Goal: Complete application form

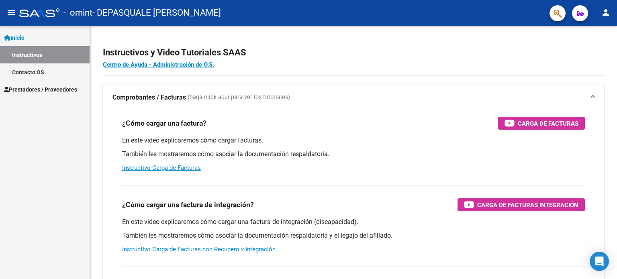
click at [33, 88] on span "Prestadores / Proveedores" at bounding box center [40, 89] width 73 height 9
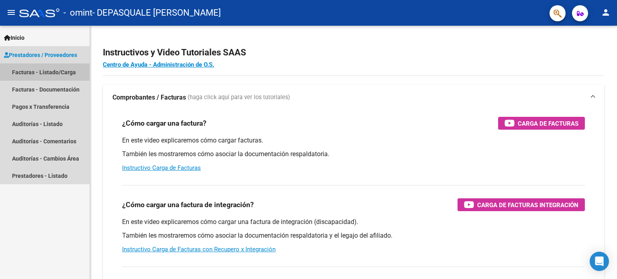
click at [41, 71] on link "Facturas - Listado/Carga" at bounding box center [45, 71] width 90 height 17
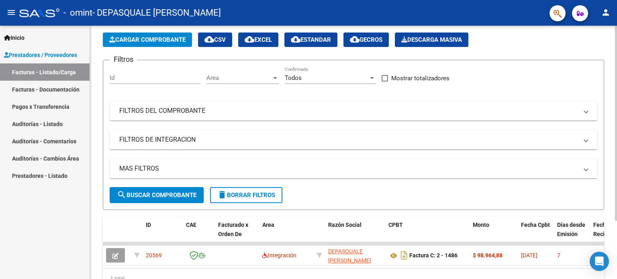
scroll to position [75, 0]
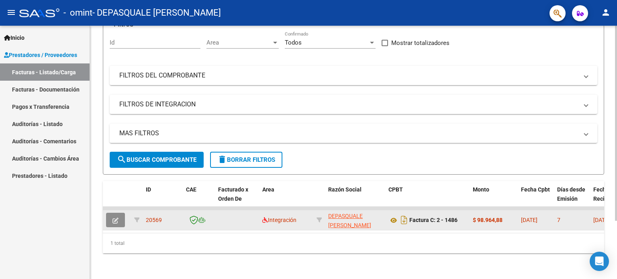
click at [111, 215] on button "button" at bounding box center [115, 220] width 19 height 14
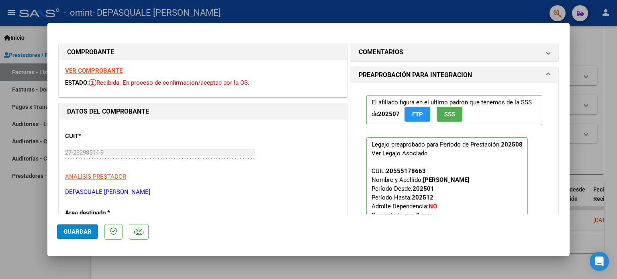
drag, startPoint x: 593, startPoint y: 35, endPoint x: 597, endPoint y: 19, distance: 15.7
click at [594, 33] on div at bounding box center [308, 139] width 617 height 279
type input "$ 0,00"
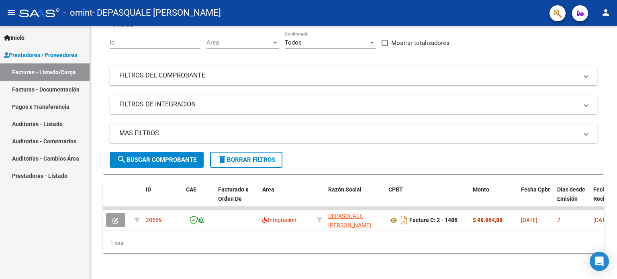
click at [606, 12] on mat-icon "person" at bounding box center [606, 13] width 10 height 10
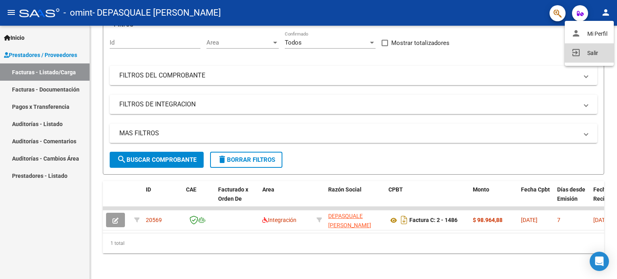
click at [591, 49] on button "exit_to_app Salir" at bounding box center [588, 52] width 49 height 19
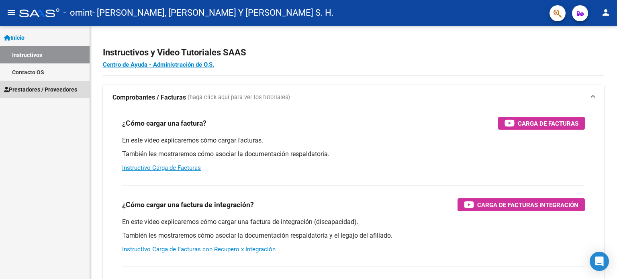
click at [68, 84] on link "Prestadores / Proveedores" at bounding box center [45, 89] width 90 height 17
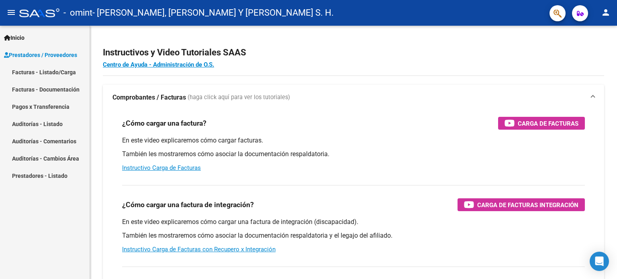
click at [67, 69] on link "Facturas - Listado/Carga" at bounding box center [45, 71] width 90 height 17
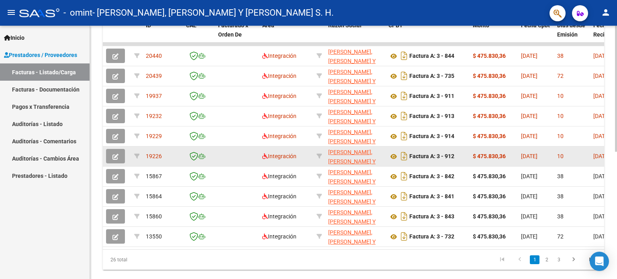
scroll to position [241, 0]
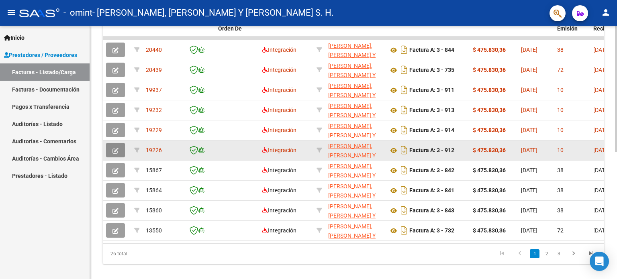
click at [116, 148] on icon "button" at bounding box center [115, 151] width 6 height 6
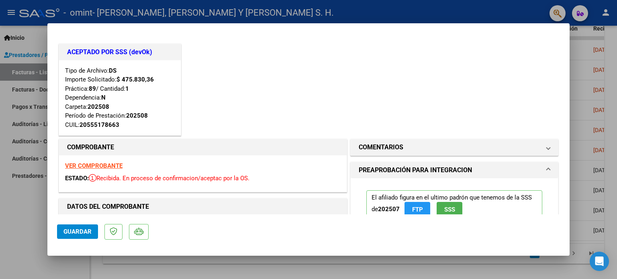
click at [588, 79] on div at bounding box center [308, 139] width 617 height 279
type input "$ 0,00"
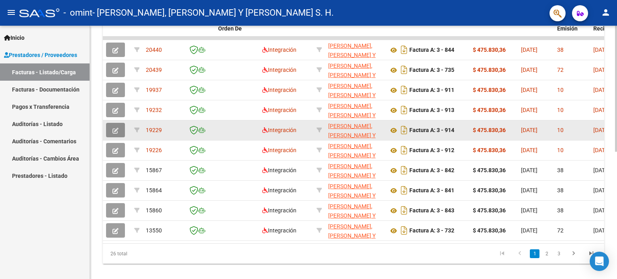
click at [118, 126] on button "button" at bounding box center [115, 130] width 19 height 14
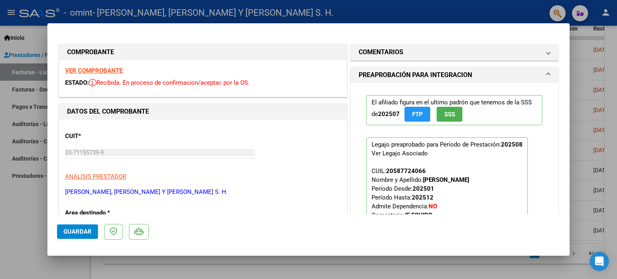
click at [600, 85] on div at bounding box center [308, 139] width 617 height 279
type input "$ 0,00"
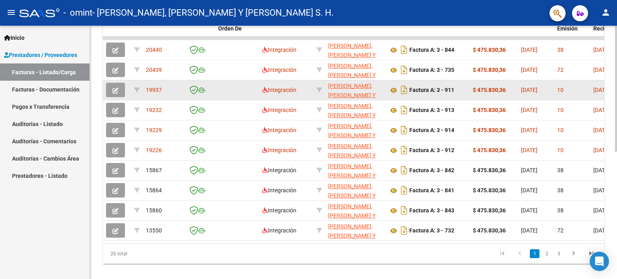
click at [112, 88] on icon "button" at bounding box center [115, 91] width 6 height 6
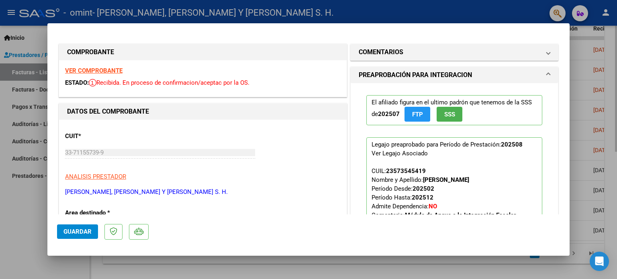
click at [609, 73] on div at bounding box center [308, 139] width 617 height 279
type input "$ 0,00"
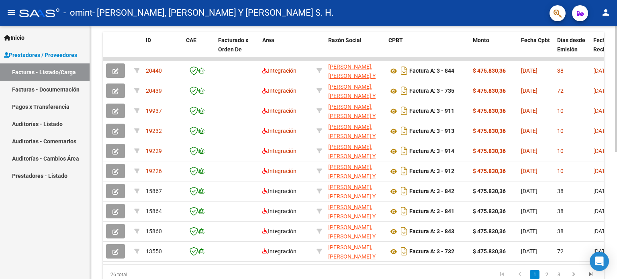
scroll to position [161, 0]
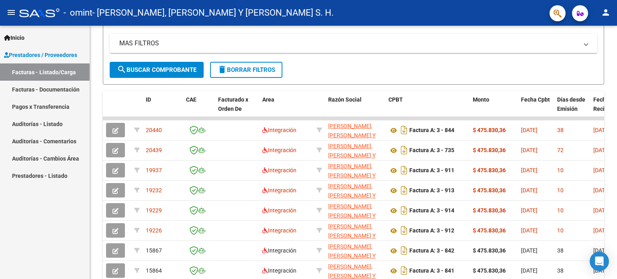
click at [607, 12] on mat-icon "person" at bounding box center [606, 13] width 10 height 10
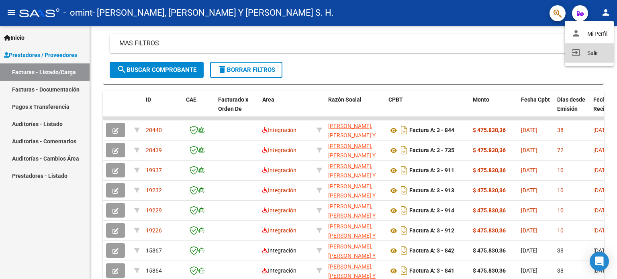
click at [593, 49] on button "exit_to_app Salir" at bounding box center [588, 52] width 49 height 19
